Goal: Find specific page/section: Find specific page/section

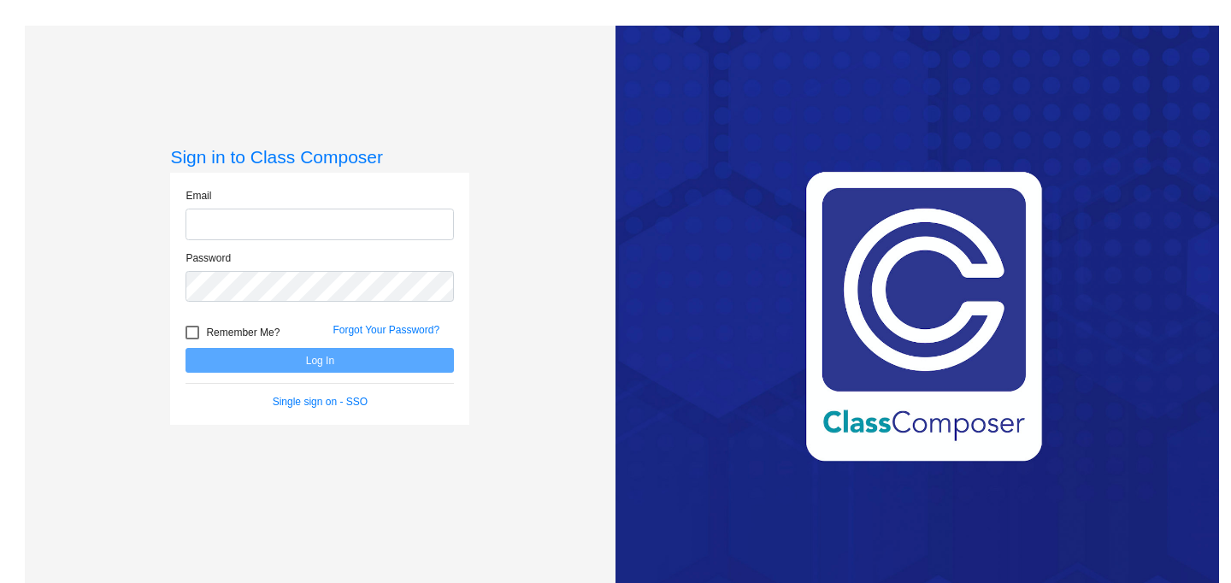
type input "killek@harrisontwp.k12.nj.us"
click at [336, 362] on button "Log In" at bounding box center [319, 360] width 268 height 25
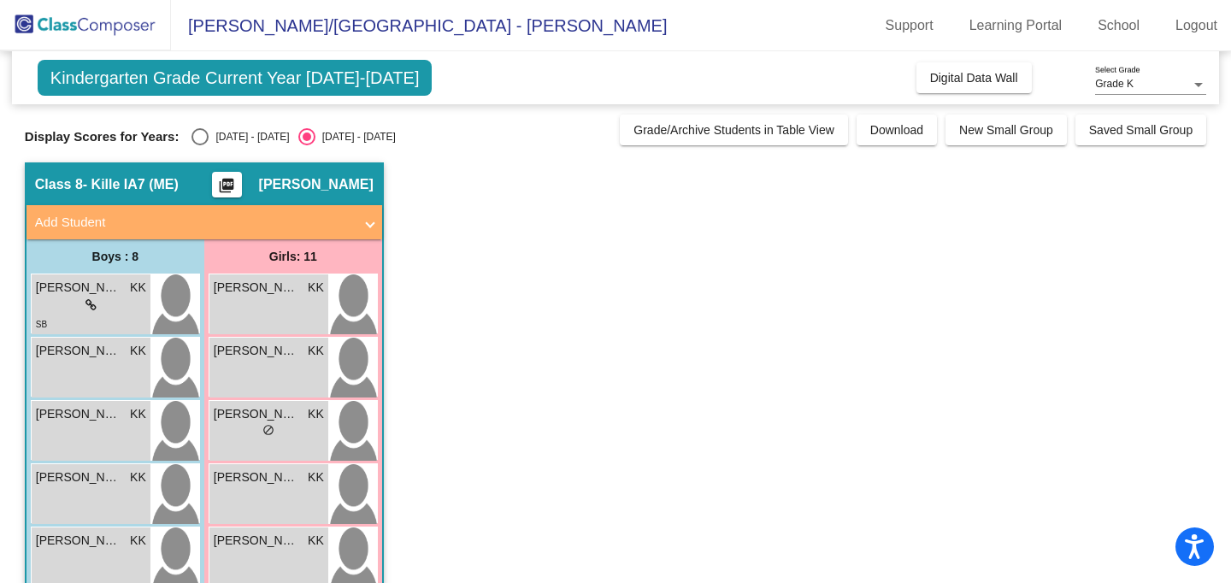
click at [198, 138] on div "Select an option" at bounding box center [199, 136] width 17 height 17
click at [199, 145] on input "[DATE] - [DATE]" at bounding box center [199, 145] width 1 height 1
radio input "true"
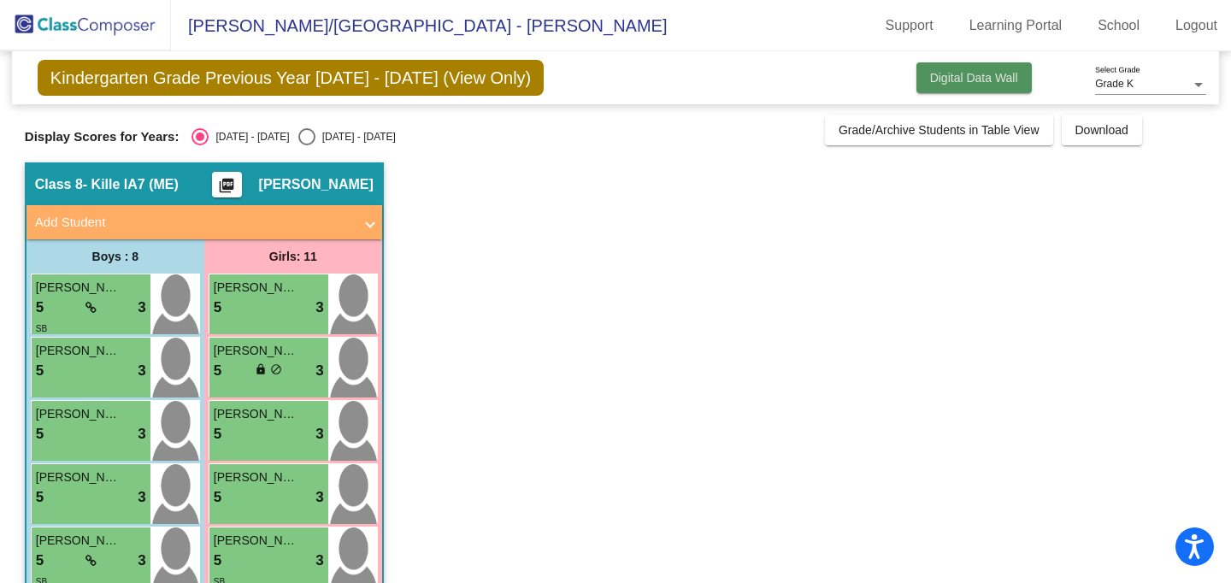
click at [965, 81] on span "Digital Data Wall" at bounding box center [974, 78] width 88 height 14
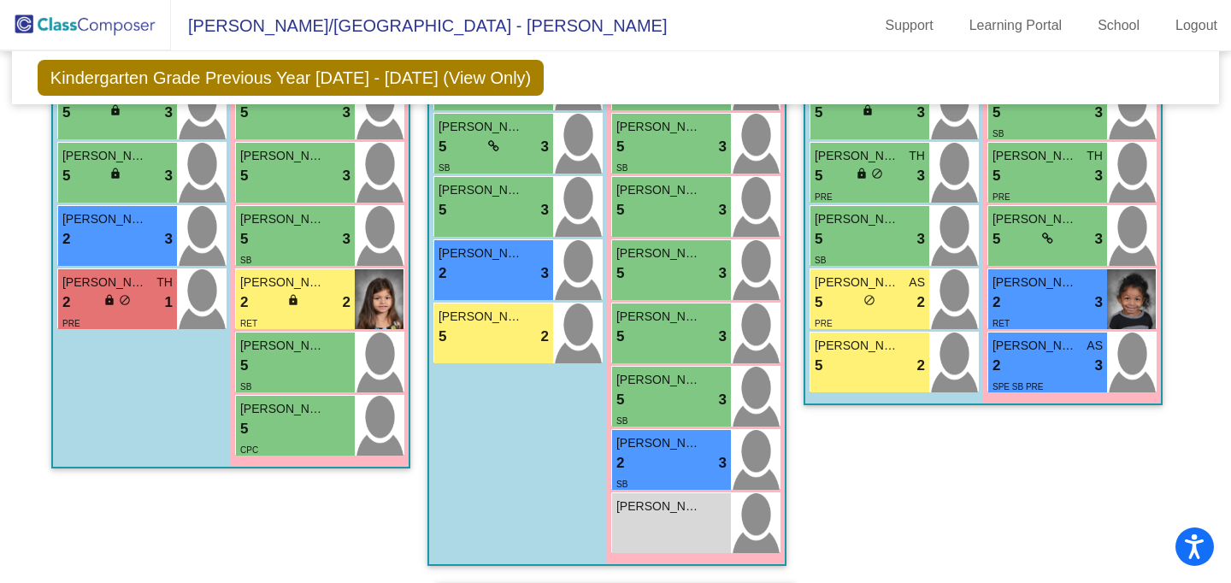
scroll to position [2322, 0]
